Goal: Find specific page/section: Find specific page/section

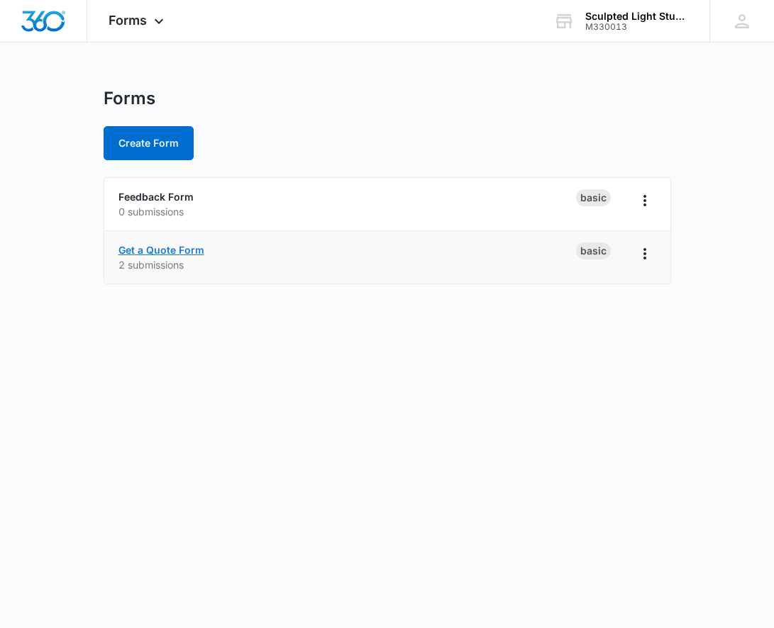
click at [180, 250] on link "Get a Quote Form" at bounding box center [161, 250] width 86 height 12
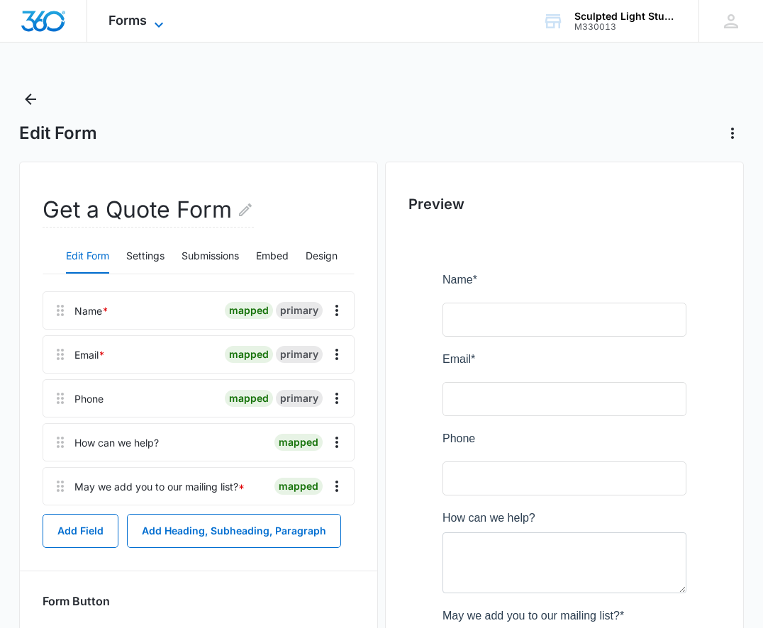
click at [140, 20] on span "Forms" at bounding box center [127, 20] width 38 height 15
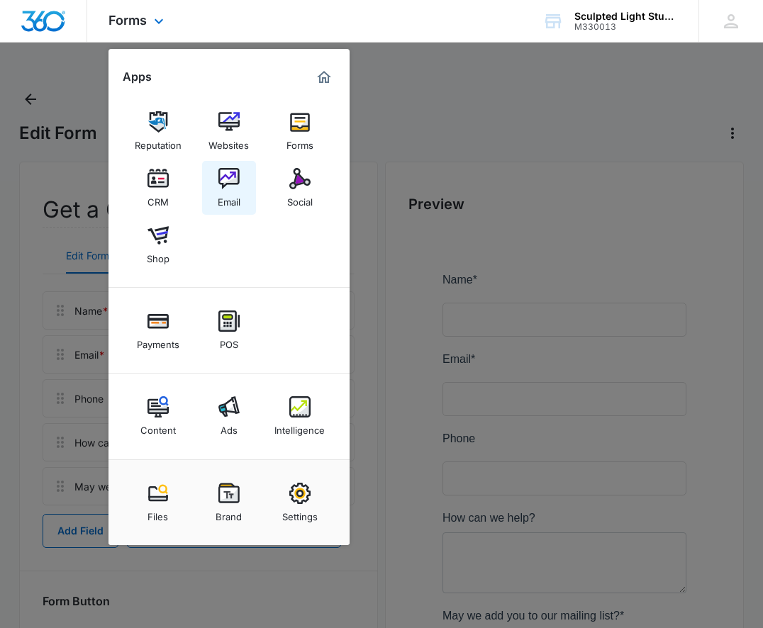
click at [234, 183] on img at bounding box center [228, 178] width 21 height 21
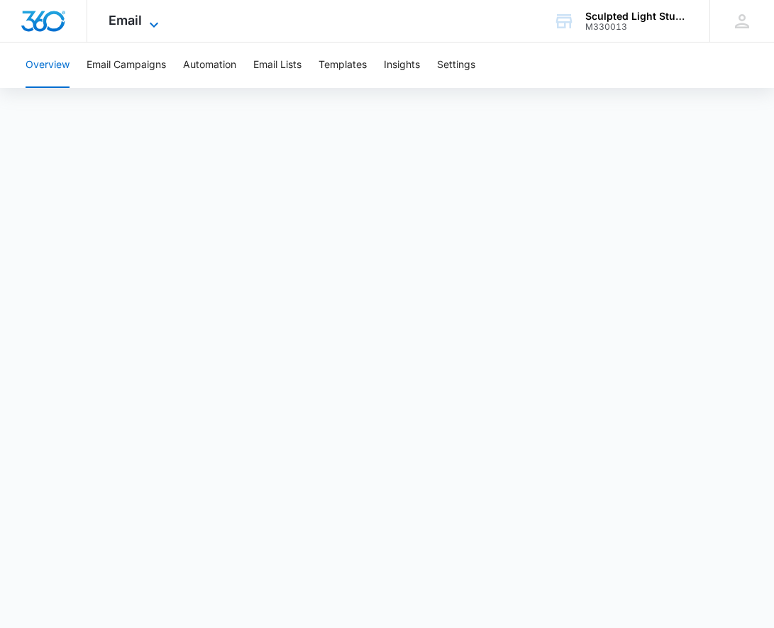
click at [120, 21] on span "Email" at bounding box center [124, 20] width 33 height 15
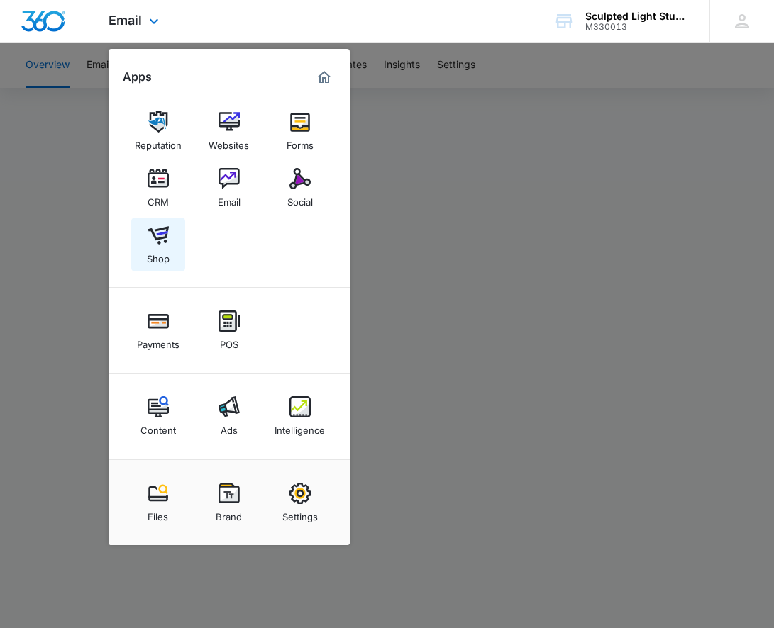
click at [162, 233] on img at bounding box center [157, 235] width 21 height 21
